Goal: Find specific page/section: Find specific page/section

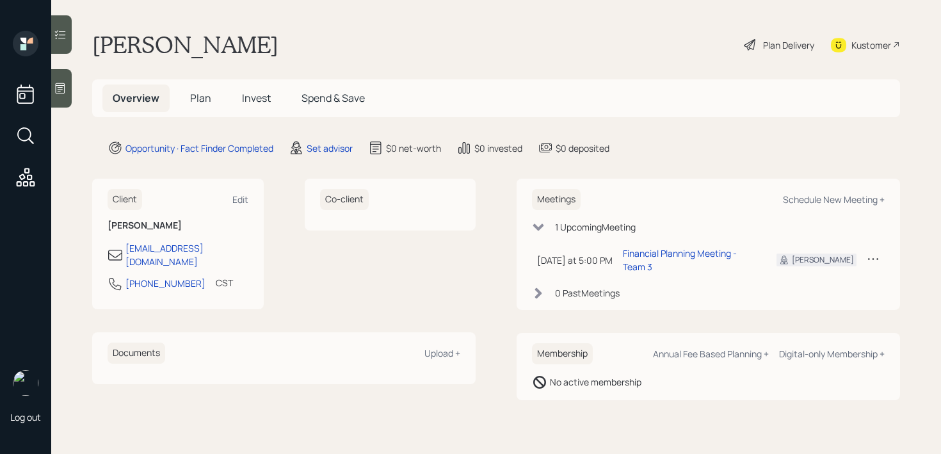
click at [56, 85] on icon at bounding box center [61, 88] width 10 height 11
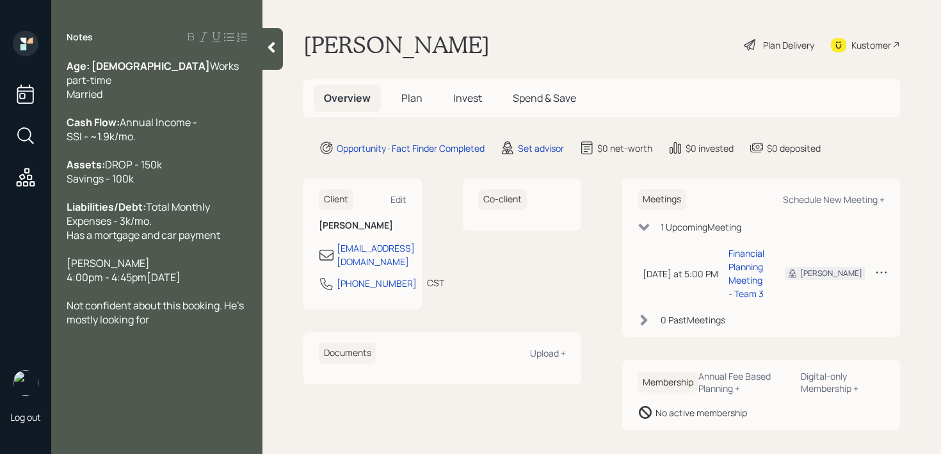
drag, startPoint x: 221, startPoint y: 320, endPoint x: 45, endPoint y: 301, distance: 177.1
click at [45, 301] on div "Log out Notes Age: [DEMOGRAPHIC_DATA] Works part-time Married Cash Flow: Annual…" at bounding box center [470, 227] width 941 height 454
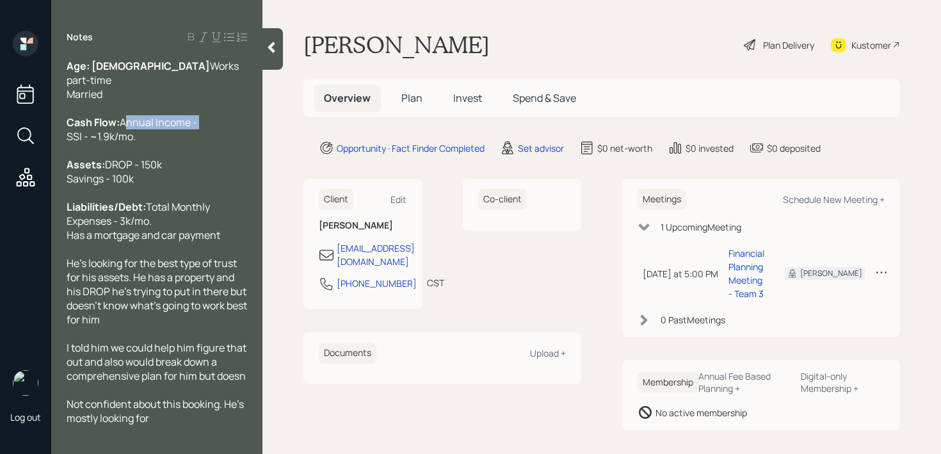
drag, startPoint x: 165, startPoint y: 136, endPoint x: 0, endPoint y: 136, distance: 165.2
click at [0, 136] on div "Log out Notes Age: 71 Works part-time Married Cash Flow: Annual Income - SSI - …" at bounding box center [470, 227] width 941 height 454
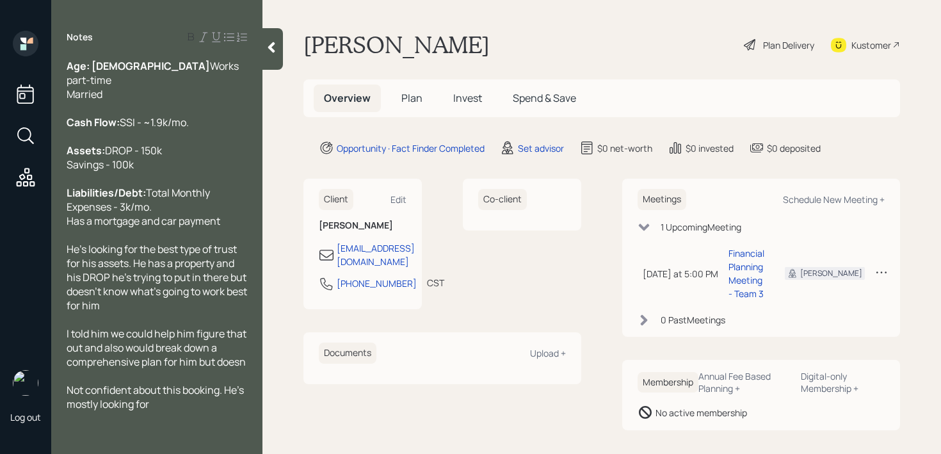
click at [205, 411] on span "Not confident about this booking. He's mostly looking for" at bounding box center [156, 397] width 179 height 28
click at [165, 411] on div "Not confident about this booking. He's mostly looking for" at bounding box center [157, 397] width 181 height 28
click at [245, 369] on span "I told him we could help him figure that out and also would break down a compre…" at bounding box center [158, 348] width 182 height 42
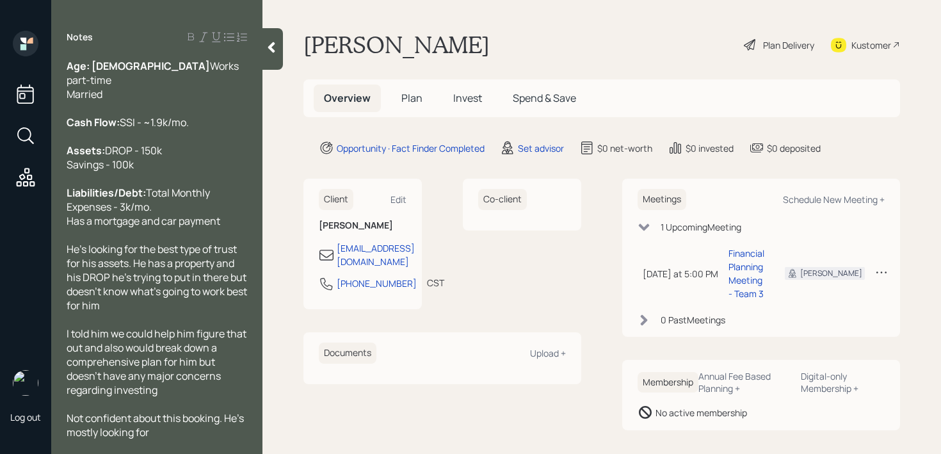
scroll to position [28, 0]
click at [179, 439] on div "Notes Age: 71 Works part-time Married Cash Flow: SSI - ~1.9k/mo. Assets: DROP -…" at bounding box center [156, 227] width 211 height 454
click at [182, 430] on div "Not confident about this booking. He's mostly looking for" at bounding box center [157, 424] width 181 height 28
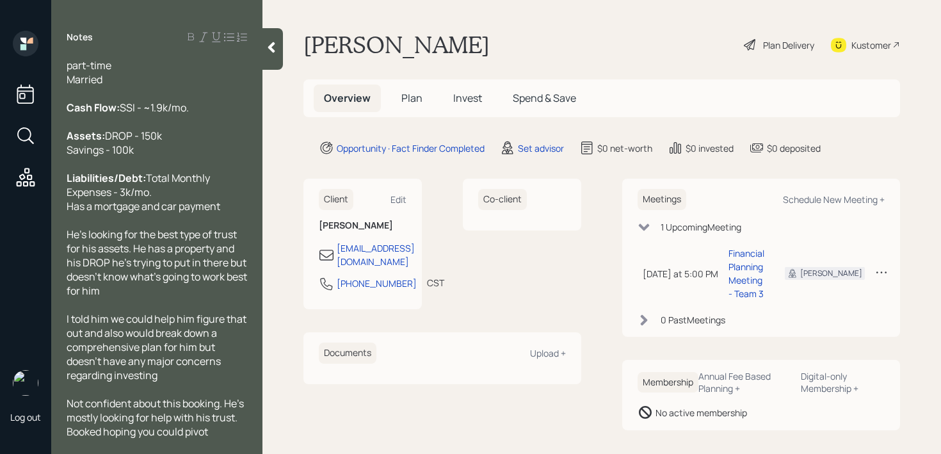
click at [104, 134] on span "DROP - 150k Savings - 100k" at bounding box center [114, 143] width 95 height 28
click at [217, 429] on div "Not confident about this booking. He's mostly looking for help with his trust. …" at bounding box center [157, 417] width 181 height 42
drag, startPoint x: 231, startPoint y: 433, endPoint x: 35, endPoint y: 433, distance: 195.3
click at [35, 433] on div "Log out Notes Age: 71 Works part-time Married Cash Flow: SSI - ~1.9k/mo. Assets…" at bounding box center [470, 227] width 941 height 454
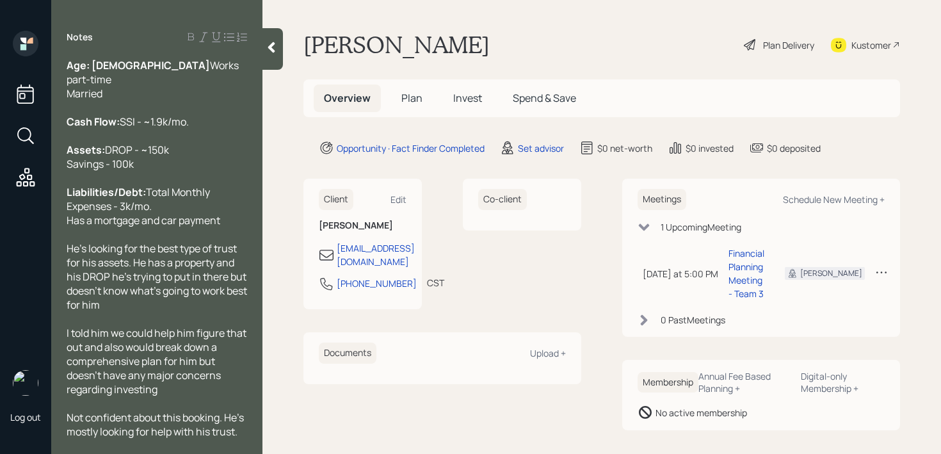
scroll to position [28, 0]
click at [280, 55] on div at bounding box center [273, 49] width 20 height 42
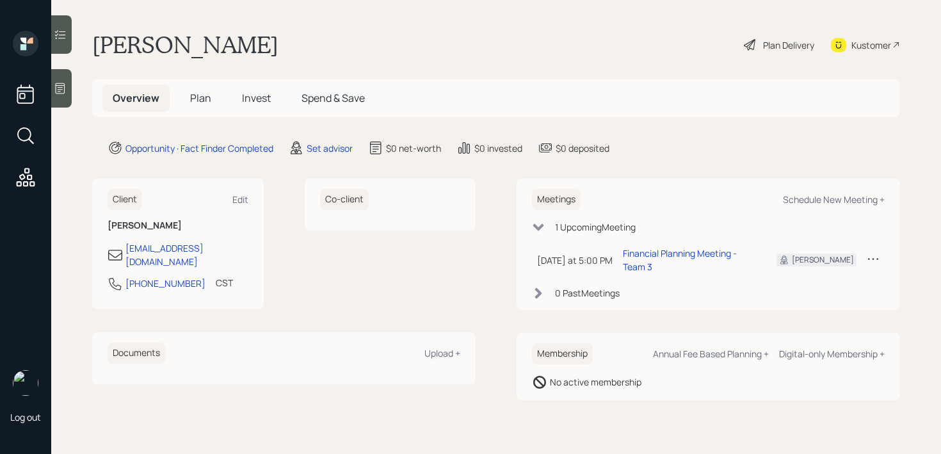
click at [417, 65] on main "Timothy Howell Plan Delivery Kustomer Overview Plan Invest Spend & Save Opportu…" at bounding box center [496, 227] width 890 height 454
